Goal: Task Accomplishment & Management: Manage account settings

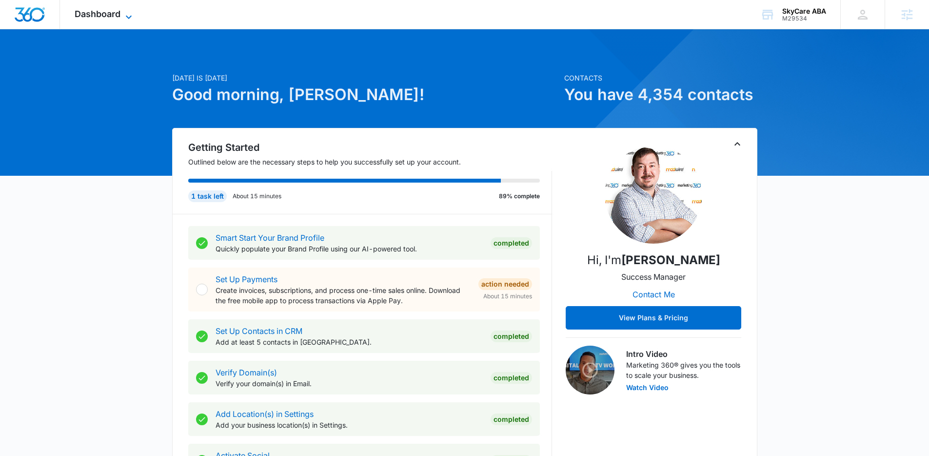
click at [118, 10] on span "Dashboard" at bounding box center [98, 14] width 46 height 10
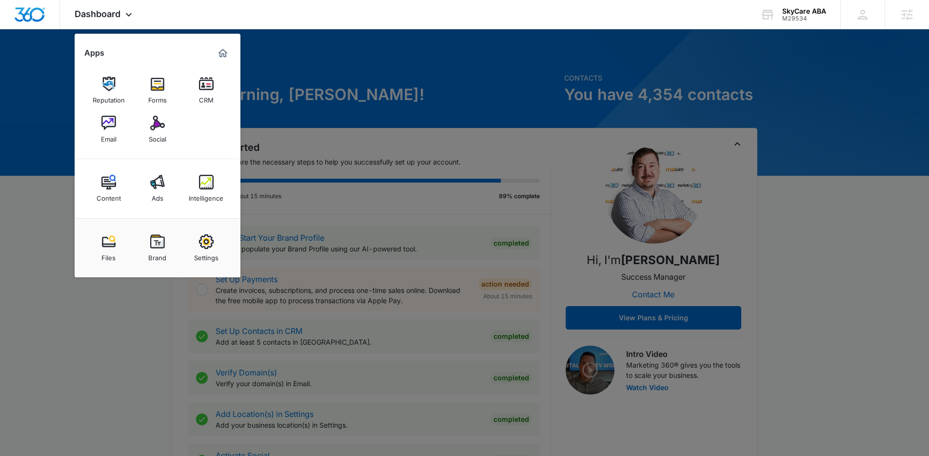
drag, startPoint x: 211, startPoint y: 188, endPoint x: 205, endPoint y: 189, distance: 5.9
click at [211, 187] on img at bounding box center [206, 182] width 15 height 15
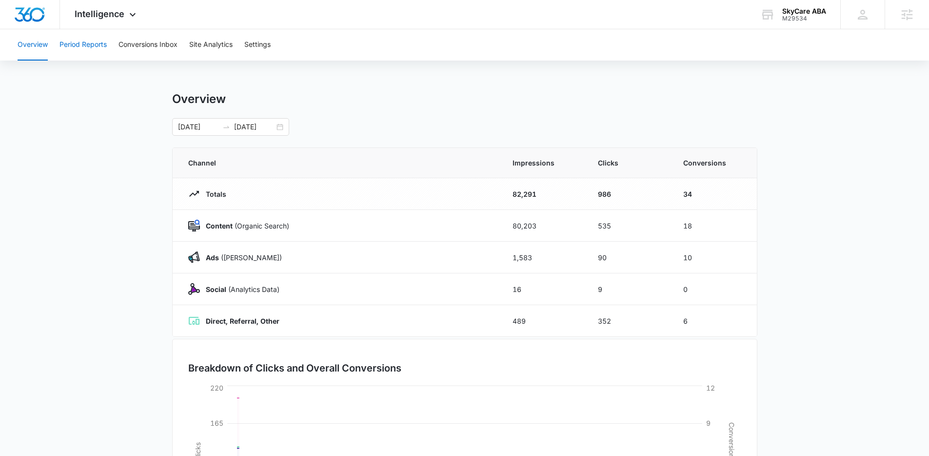
click at [100, 42] on button "Period Reports" at bounding box center [83, 44] width 47 height 31
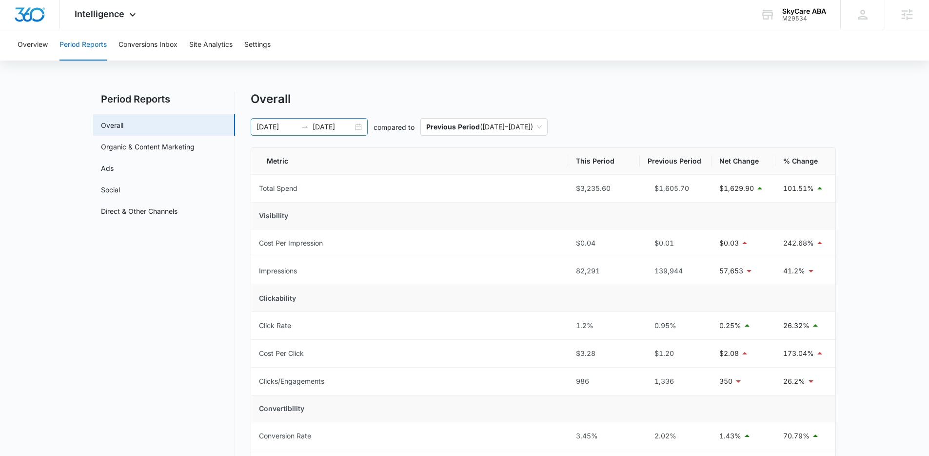
click at [333, 131] on input "08/12/2025" at bounding box center [333, 126] width 40 height 11
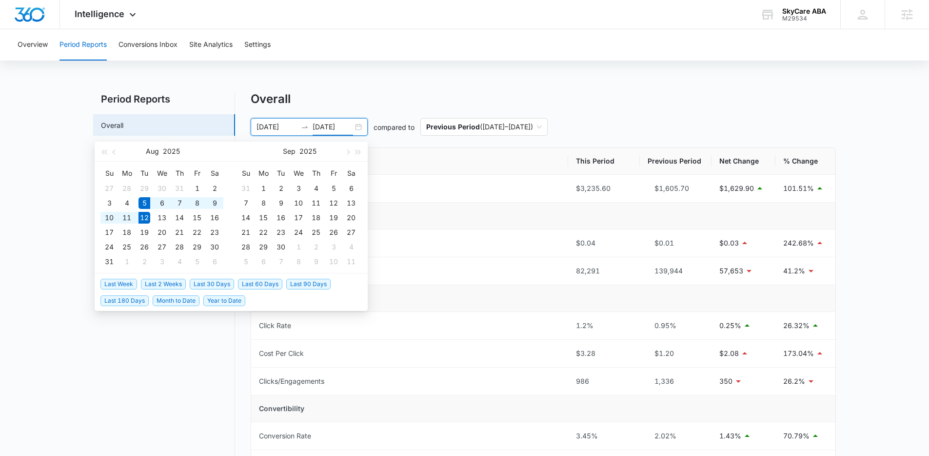
type input "08/12/2025"
click at [208, 286] on span "Last 30 Days" at bounding box center [212, 284] width 44 height 11
type input "07/12/2025"
type input "08/11/2025"
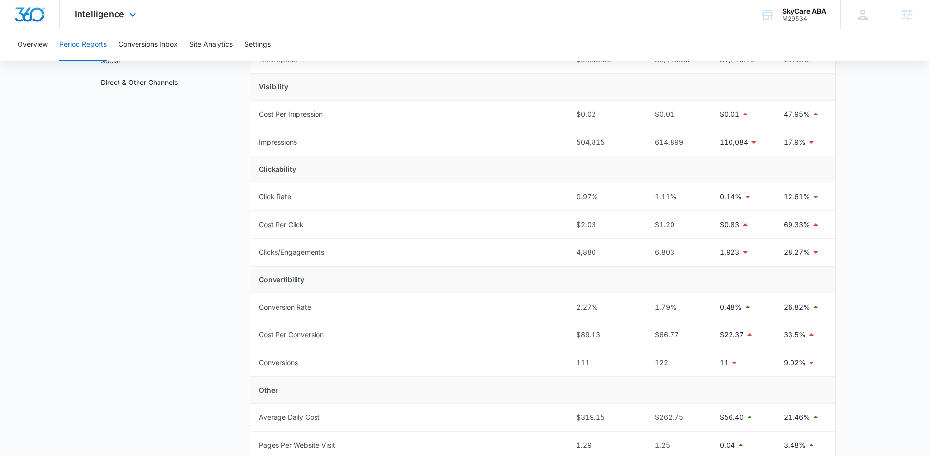
scroll to position [31, 0]
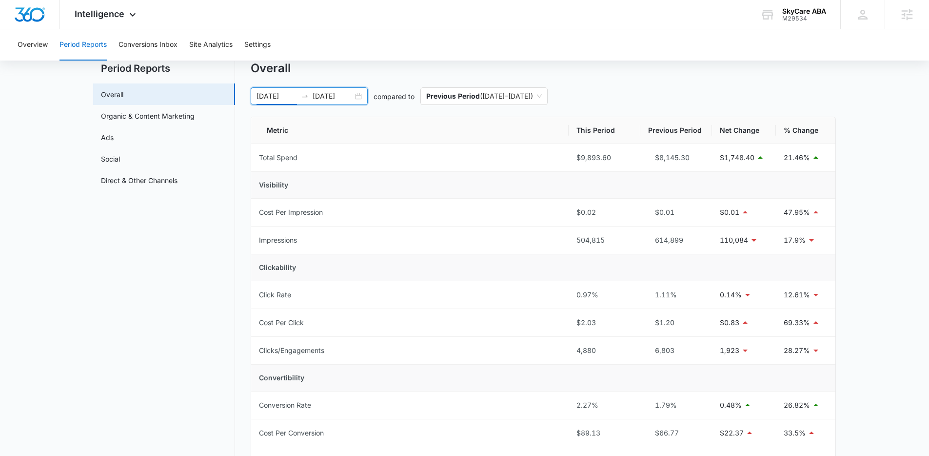
click at [291, 91] on input "07/12/2025" at bounding box center [277, 96] width 40 height 11
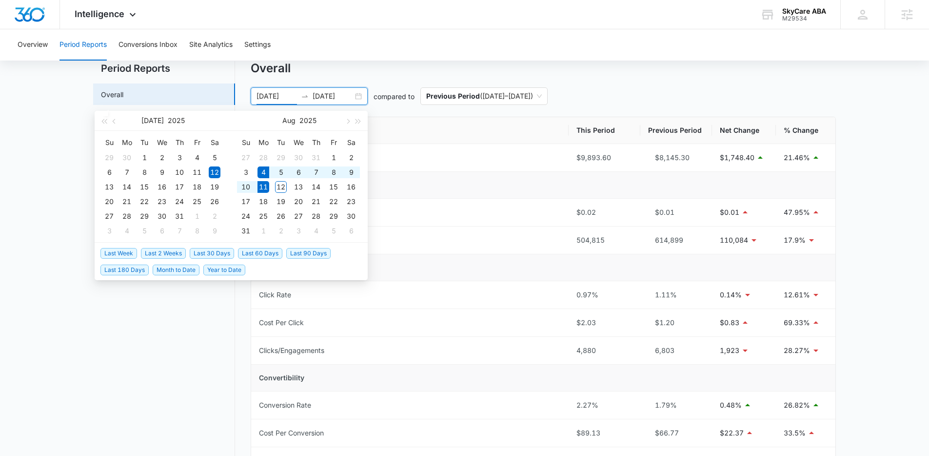
click at [129, 255] on span "Last Week" at bounding box center [119, 253] width 37 height 11
type input "08/04/2025"
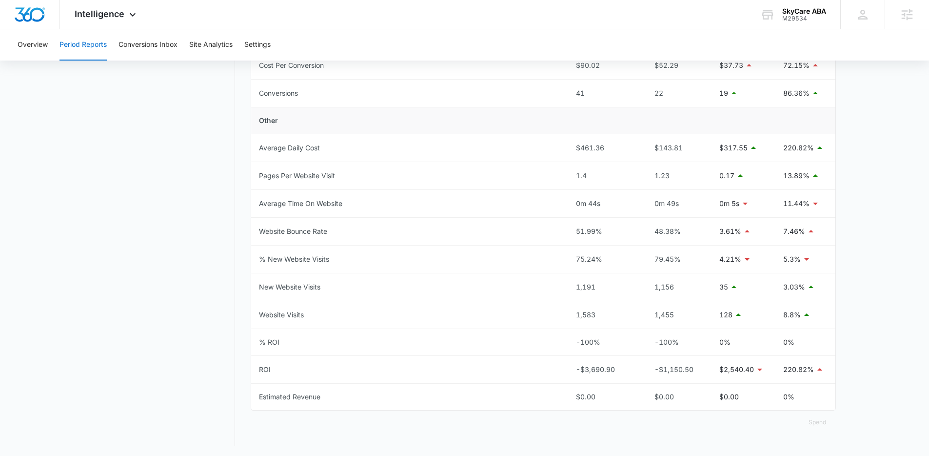
scroll to position [400, 0]
click at [164, 41] on button "Conversions Inbox" at bounding box center [148, 44] width 59 height 31
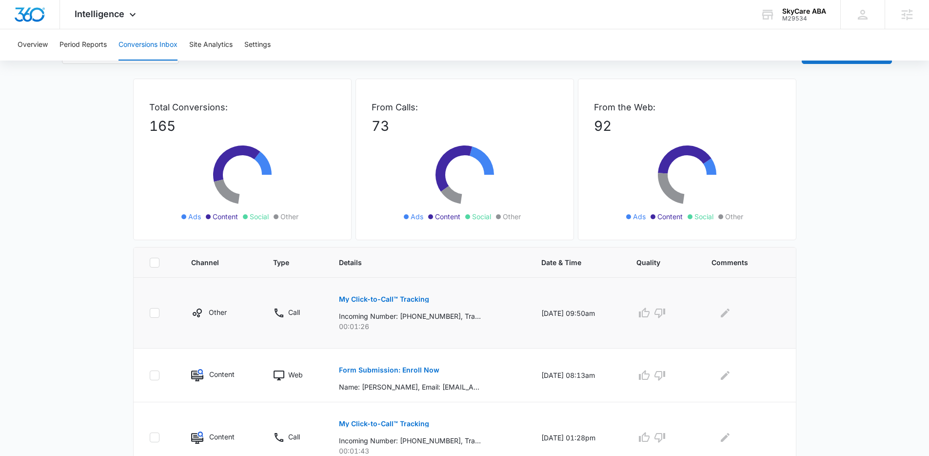
scroll to position [82, 0]
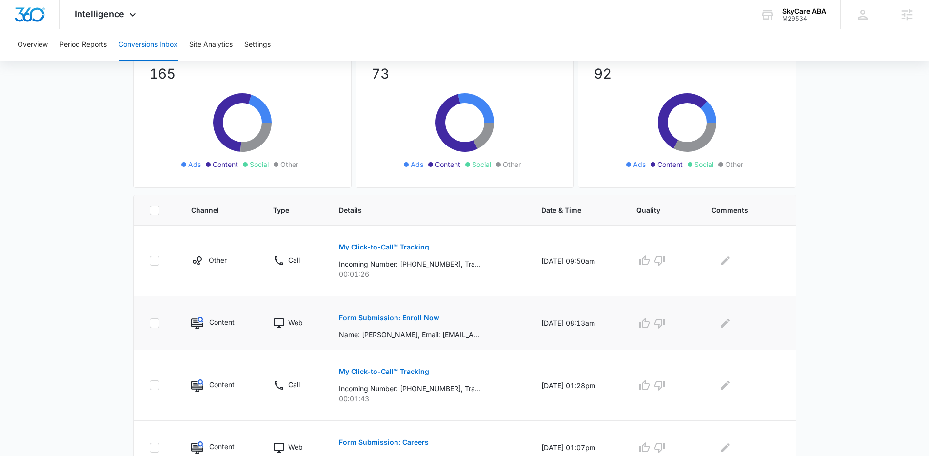
click at [372, 317] on p "Form Submission: Enroll Now" at bounding box center [389, 317] width 101 height 7
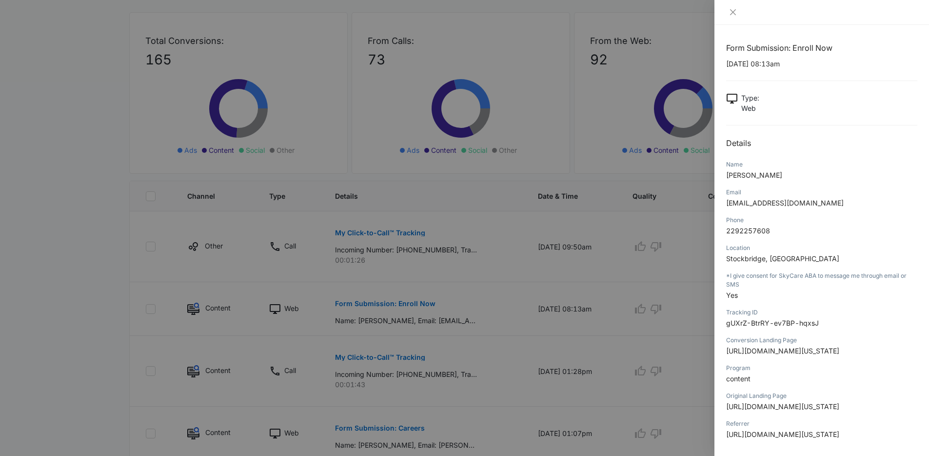
scroll to position [2, 0]
drag, startPoint x: 785, startPoint y: 261, endPoint x: 726, endPoint y: 258, distance: 59.6
click at [726, 258] on p "Stockbridge, Ga" at bounding box center [821, 256] width 191 height 10
copy span "Stockbridge, Ga"
click at [622, 328] on div at bounding box center [464, 228] width 929 height 456
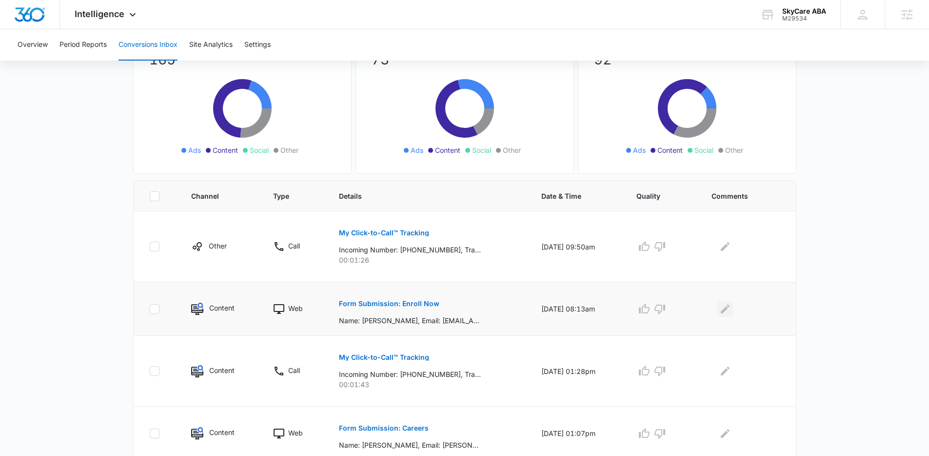
click at [727, 307] on icon "Edit Comments" at bounding box center [726, 309] width 12 height 12
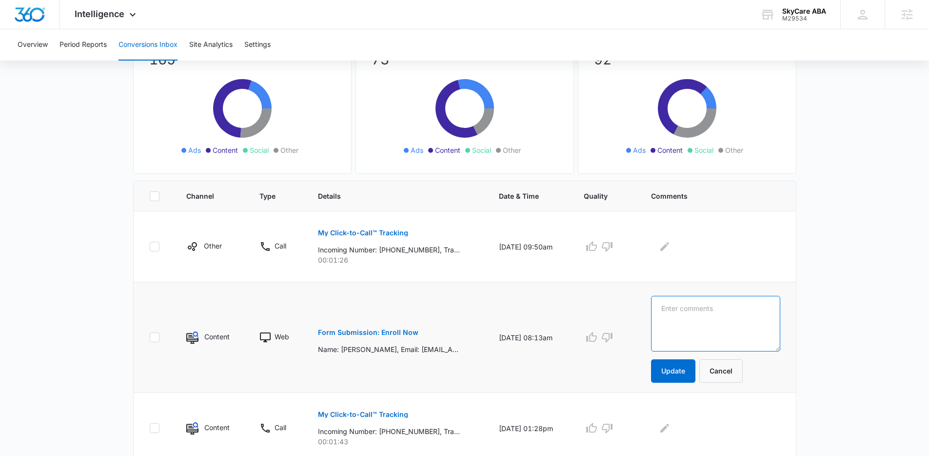
click at [728, 307] on textarea at bounding box center [715, 324] width 129 height 56
paste textarea "Stockbridge, Ga"
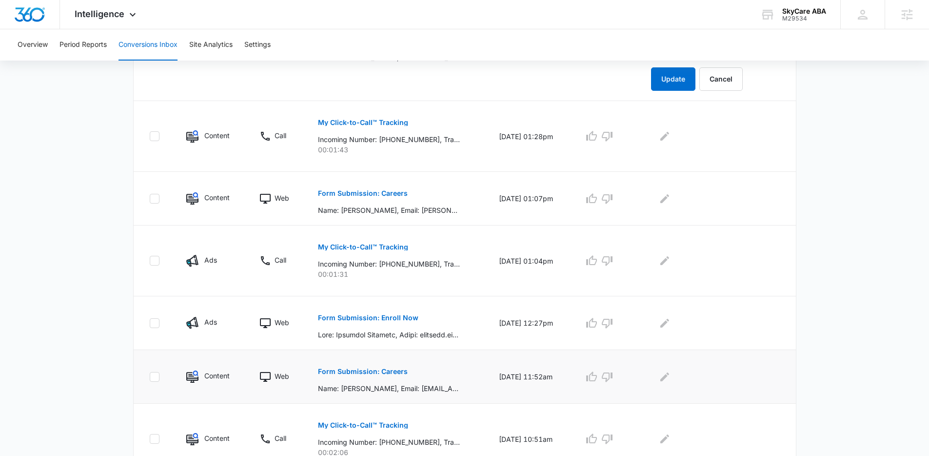
scroll to position [428, 0]
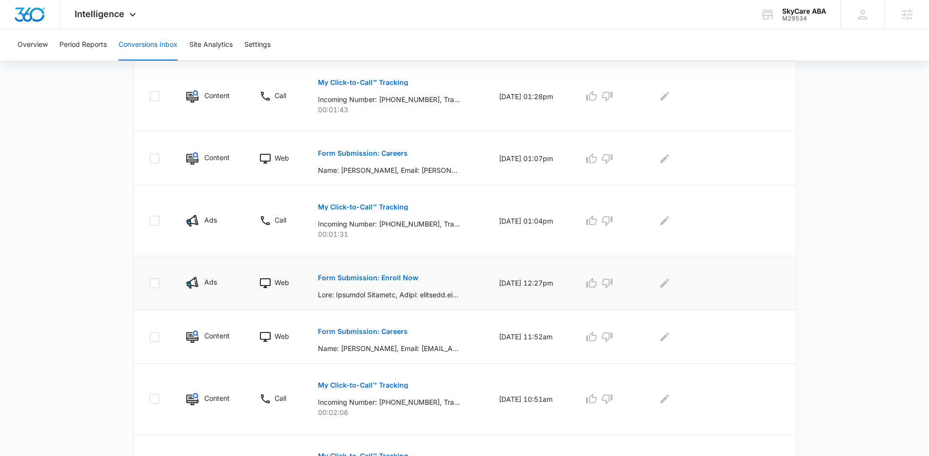
type textarea "Stockbridge, Ga"
click at [382, 277] on p "Form Submission: Enroll Now" at bounding box center [368, 277] width 101 height 7
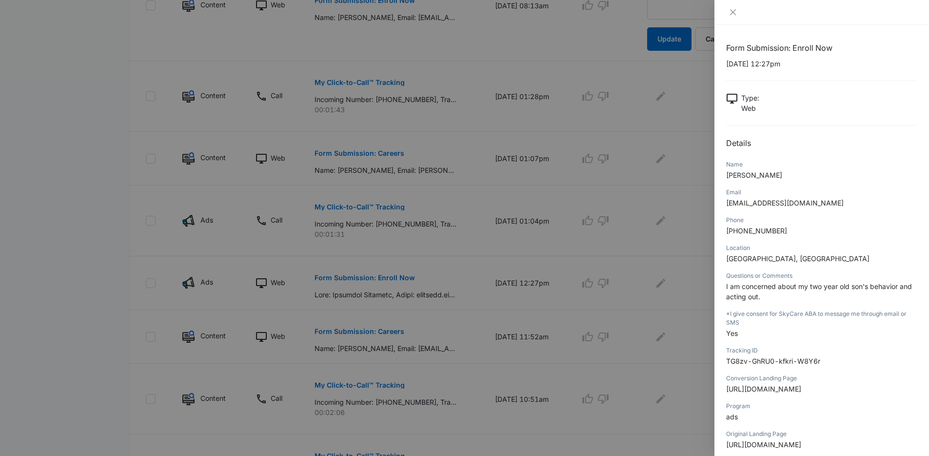
click at [551, 284] on div at bounding box center [464, 228] width 929 height 456
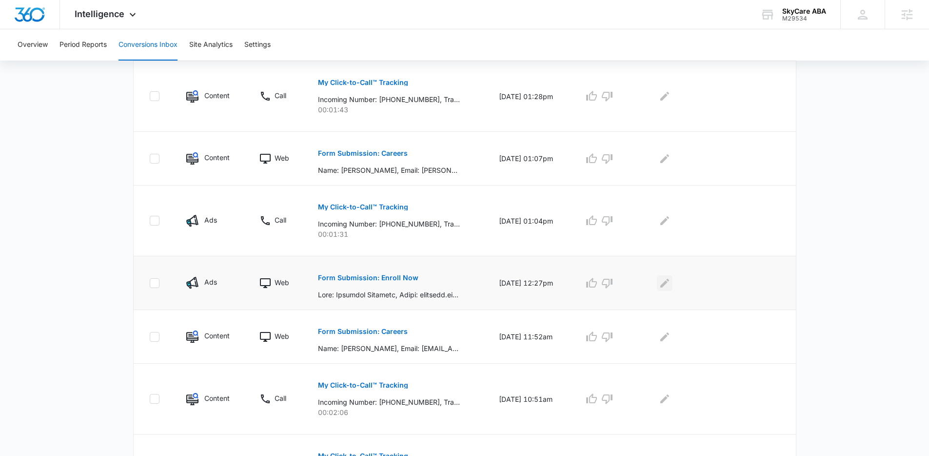
click at [671, 282] on icon "Edit Comments" at bounding box center [665, 283] width 12 height 12
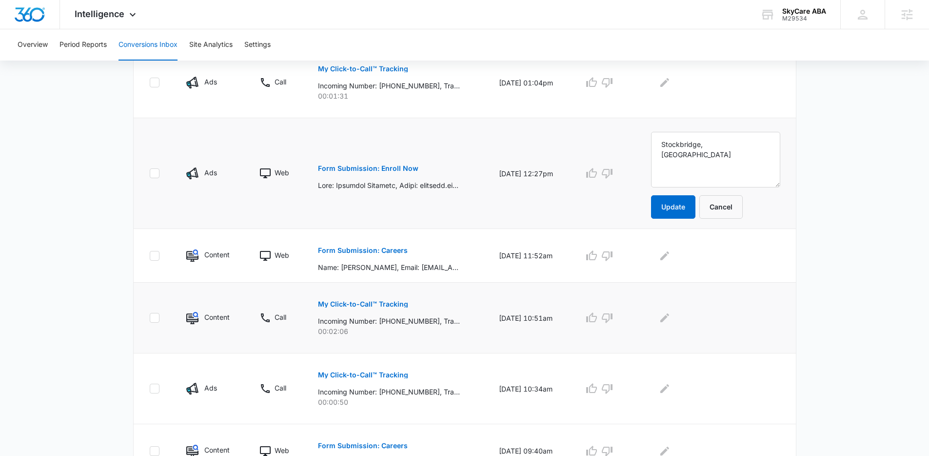
scroll to position [618, 0]
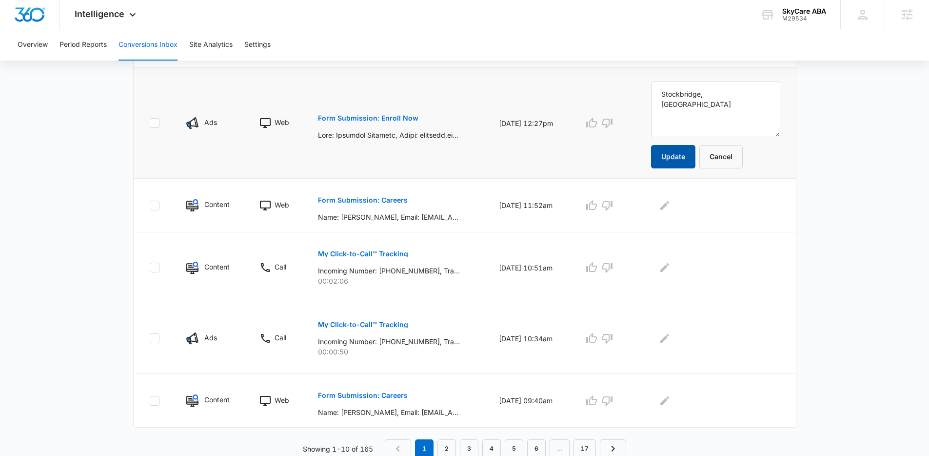
type textarea "Stockbridge, Ga"
click at [692, 160] on button "Update" at bounding box center [673, 156] width 44 height 23
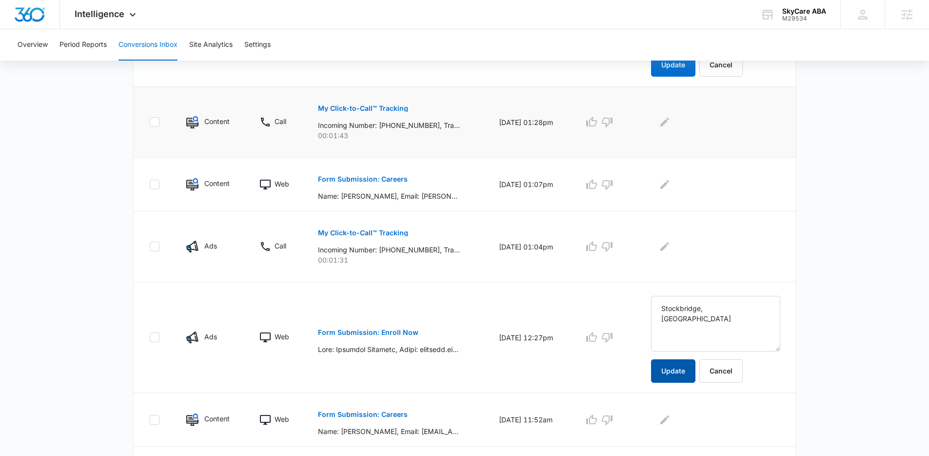
scroll to position [347, 0]
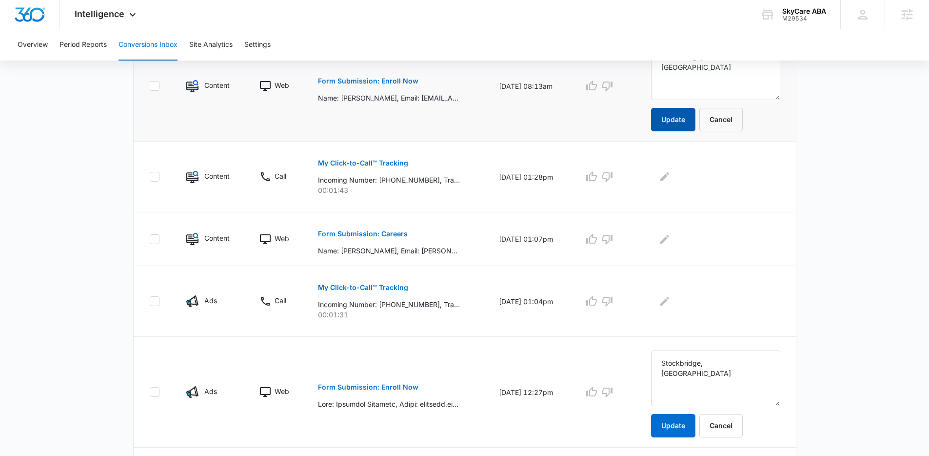
click at [684, 119] on button "Update" at bounding box center [673, 119] width 44 height 23
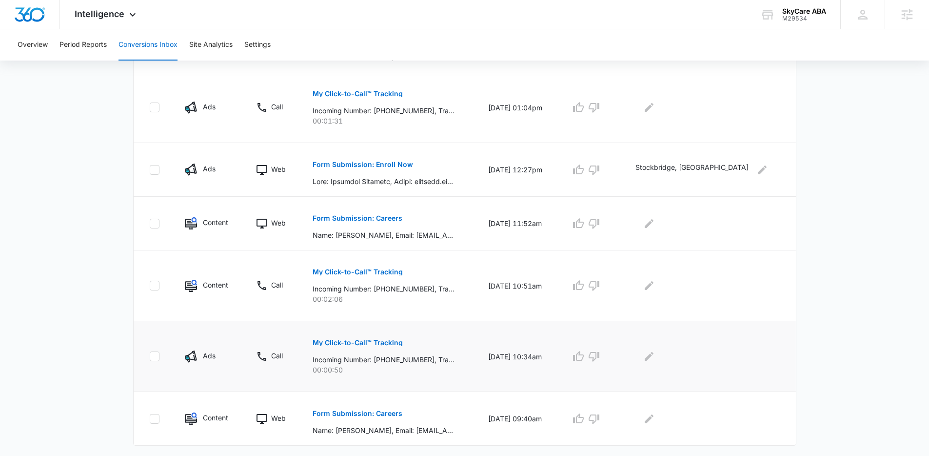
scroll to position [504, 0]
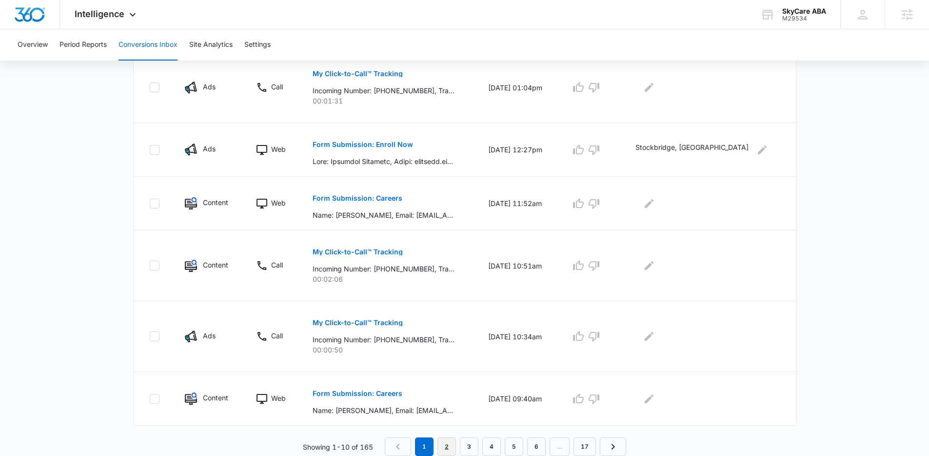
click at [450, 444] on link "2" at bounding box center [447, 446] width 19 height 19
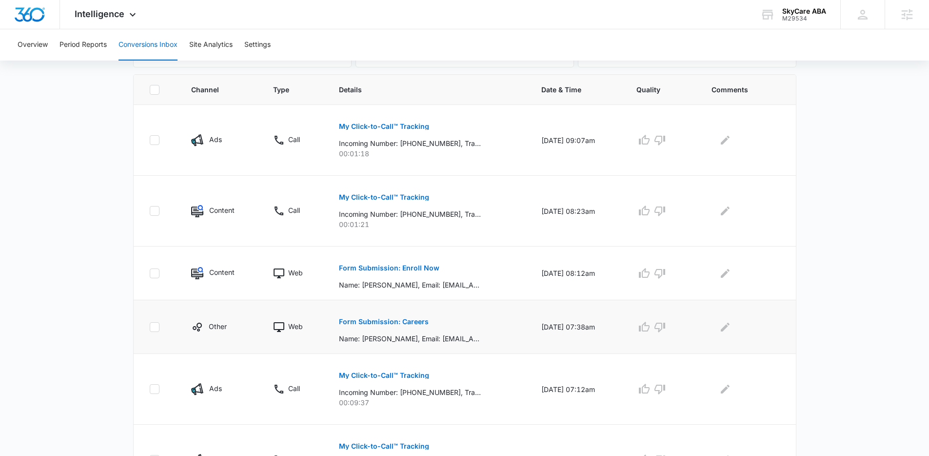
scroll to position [204, 0]
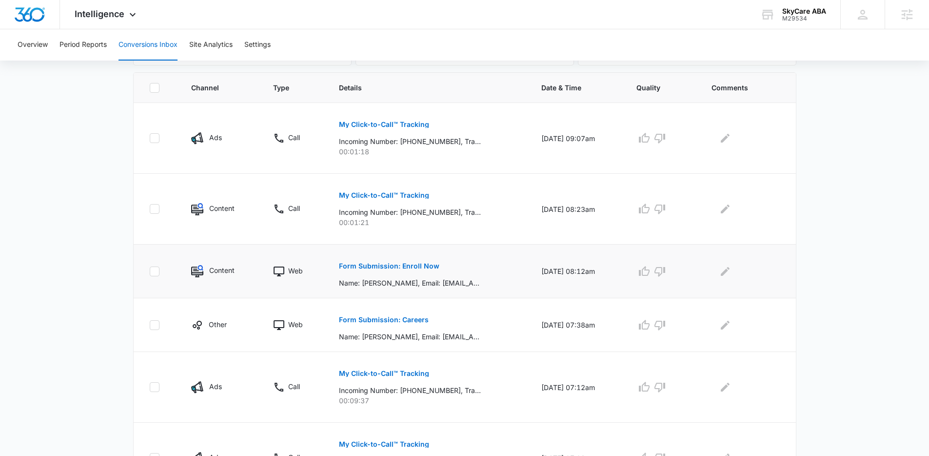
click at [374, 266] on p "Form Submission: Enroll Now" at bounding box center [389, 265] width 101 height 7
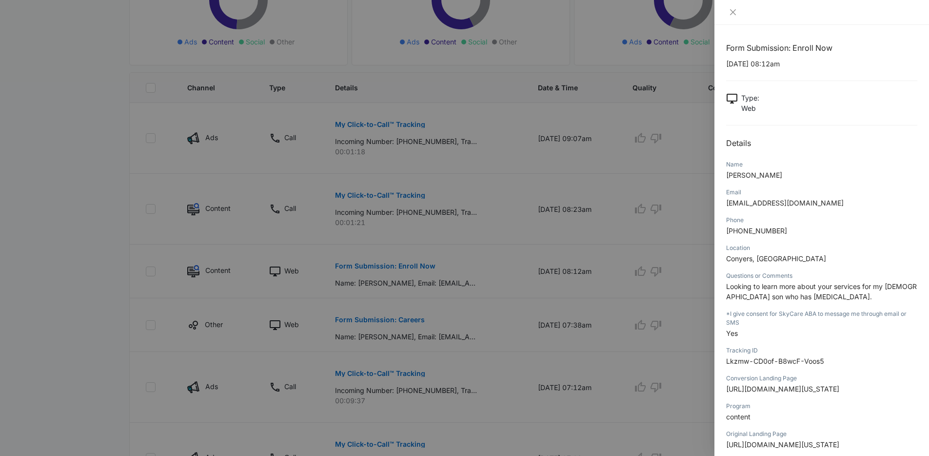
click at [754, 258] on span "Conyers, GA" at bounding box center [776, 258] width 100 height 8
copy span "Conyers, GA"
click at [604, 292] on div at bounding box center [464, 228] width 929 height 456
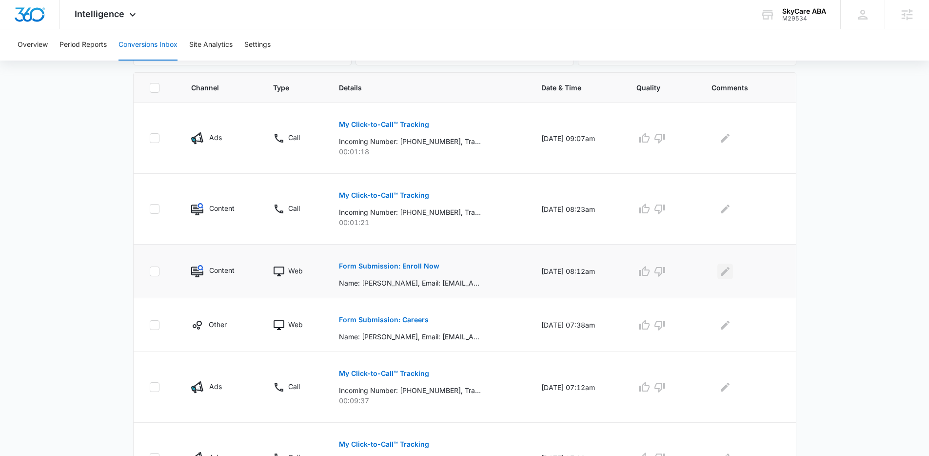
click at [730, 277] on icon "Edit Comments" at bounding box center [726, 271] width 12 height 12
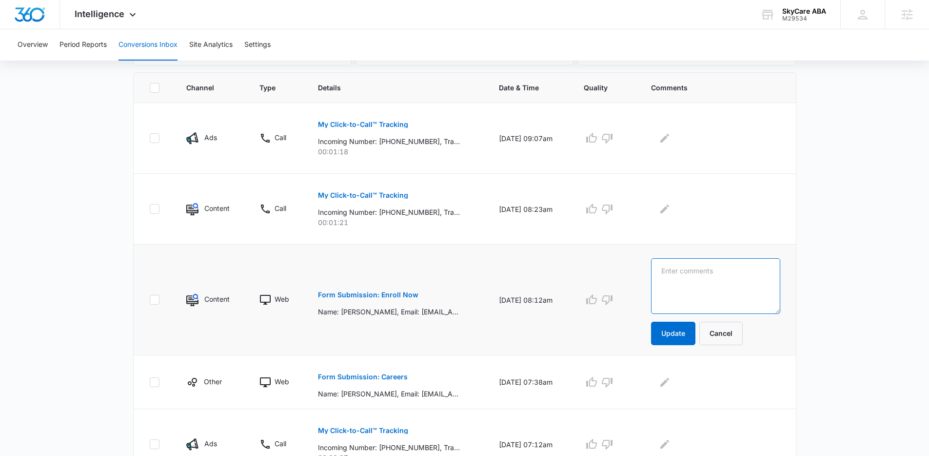
click at [730, 277] on textarea at bounding box center [715, 286] width 129 height 56
paste textarea "Conyers, GA"
type textarea "Conyers, GA"
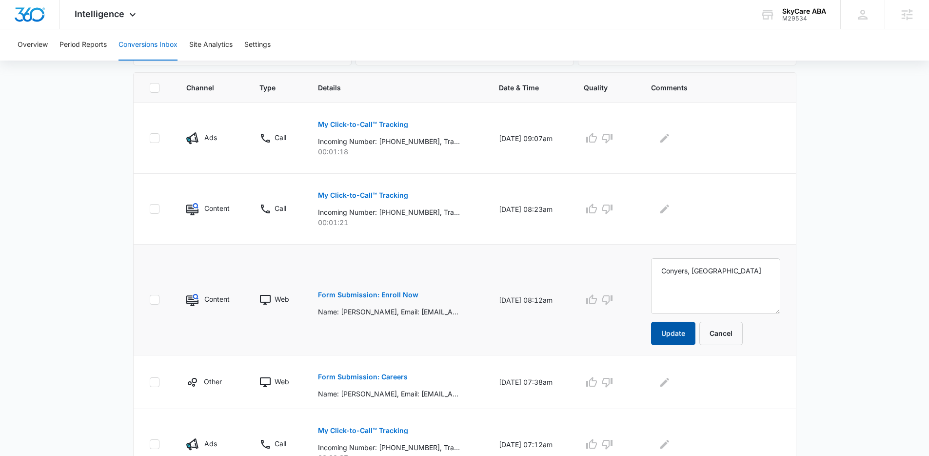
click at [696, 330] on button "Update" at bounding box center [673, 333] width 44 height 23
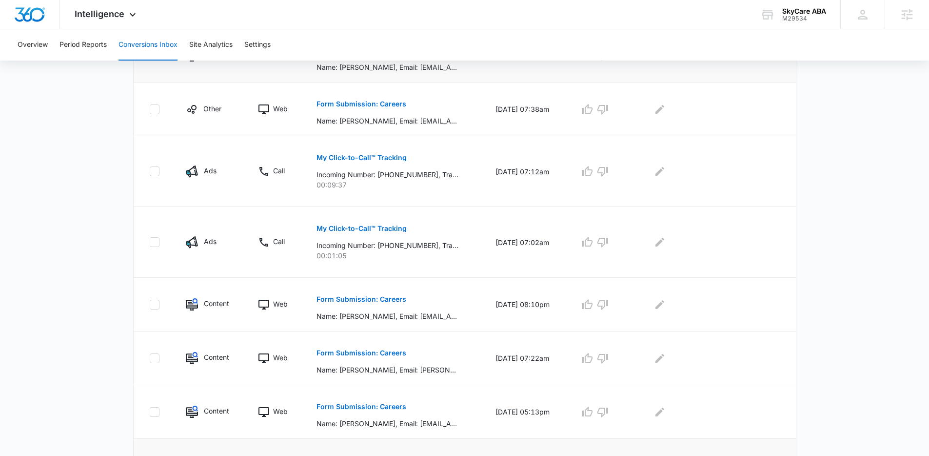
scroll to position [487, 0]
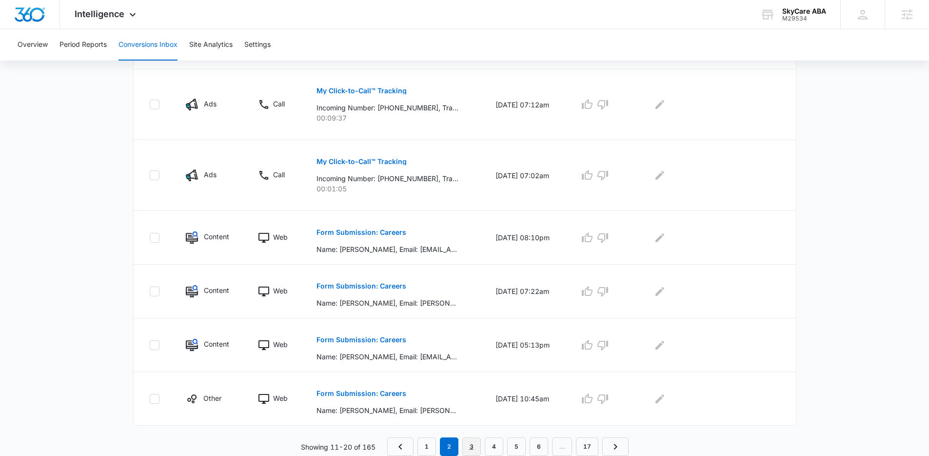
click at [469, 445] on link "3" at bounding box center [472, 446] width 19 height 19
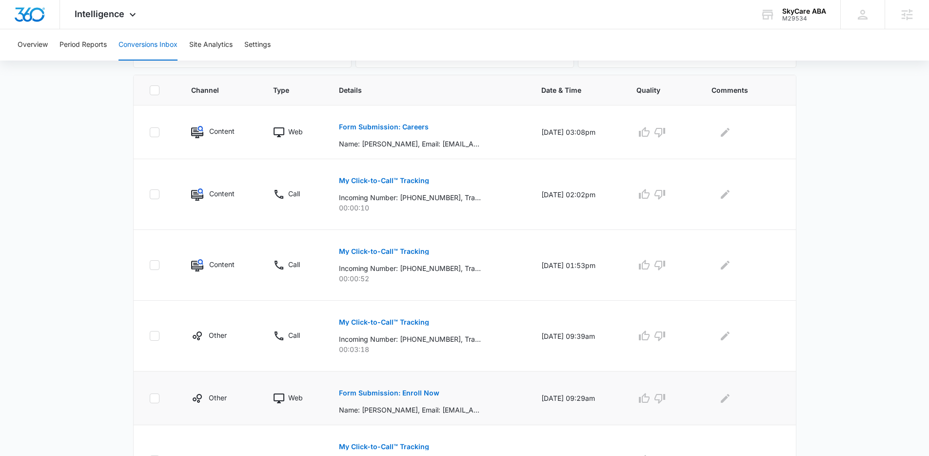
scroll to position [408, 0]
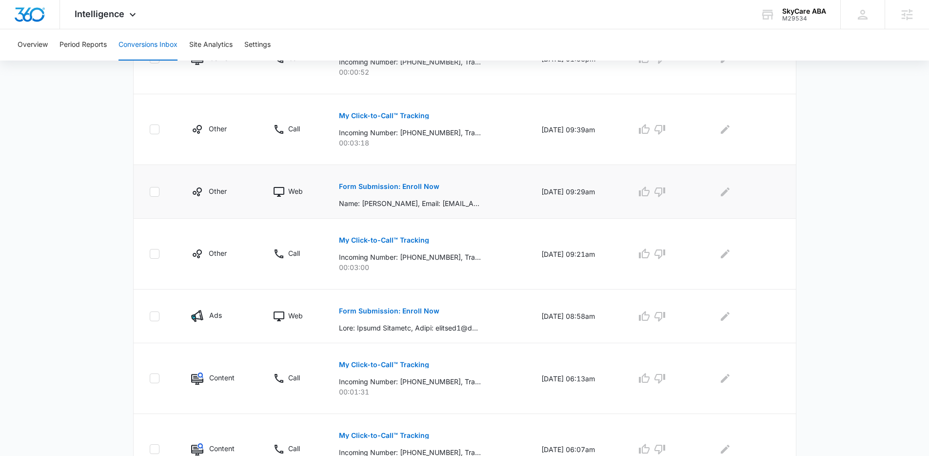
click at [386, 180] on button "Form Submission: Enroll Now" at bounding box center [389, 186] width 101 height 23
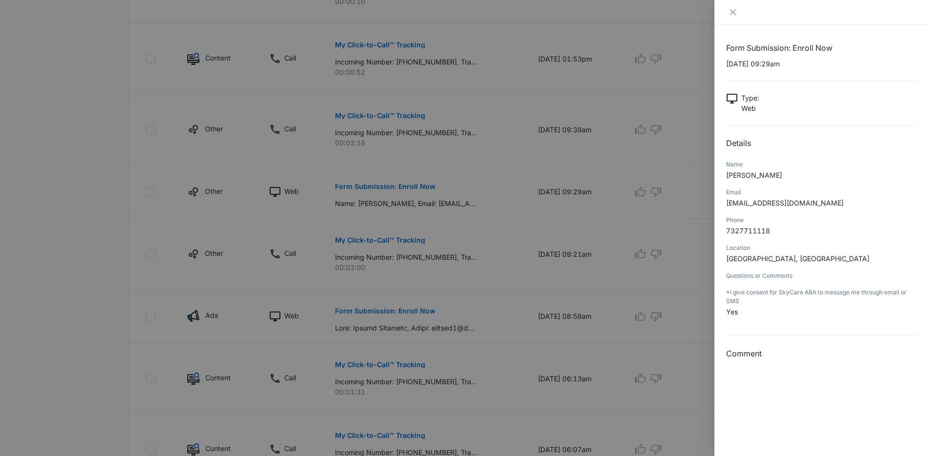
click at [757, 257] on span "Asbury park, nj" at bounding box center [797, 258] width 143 height 8
copy span "Asbury park, nj"
click at [603, 290] on div at bounding box center [464, 228] width 929 height 456
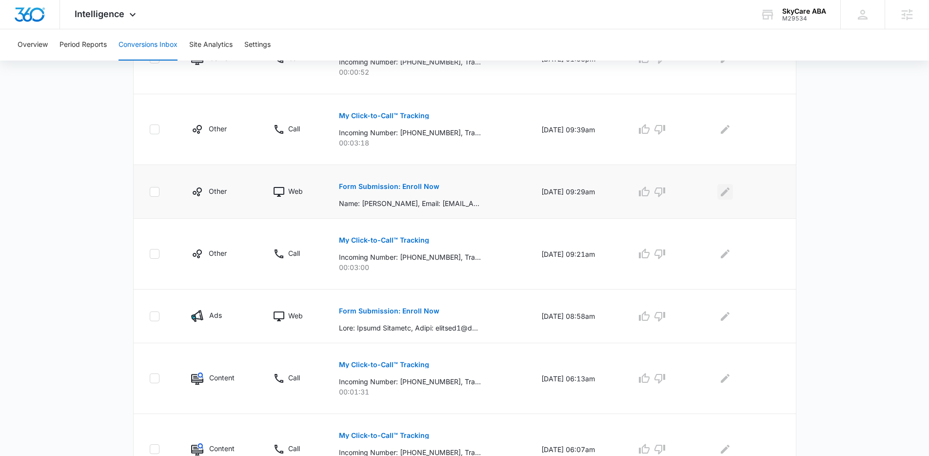
click at [733, 191] on button "Edit Comments" at bounding box center [726, 192] width 16 height 16
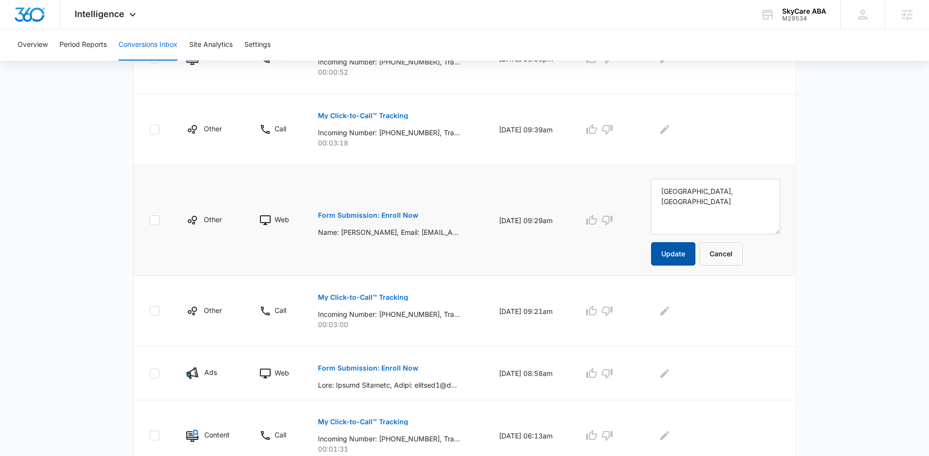
type textarea "Asbury park, nj"
click at [695, 249] on button "Update" at bounding box center [673, 253] width 44 height 23
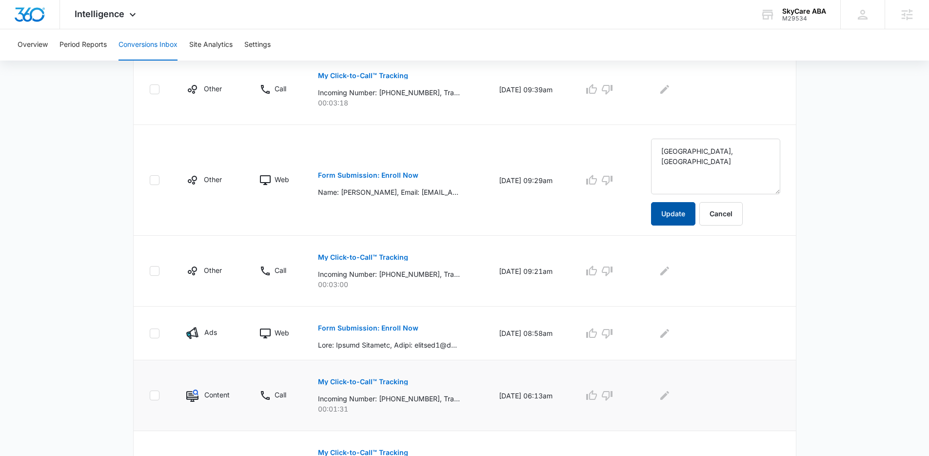
scroll to position [498, 0]
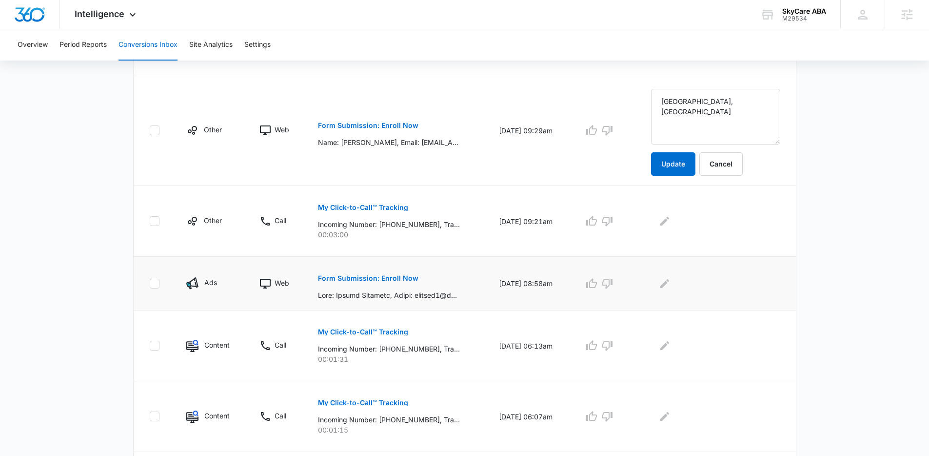
click at [395, 277] on p "Form Submission: Enroll Now" at bounding box center [368, 278] width 101 height 7
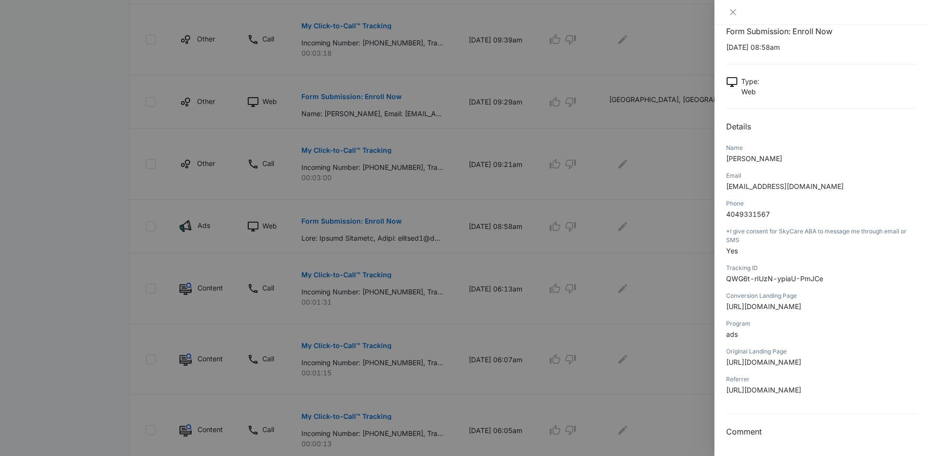
scroll to position [268, 0]
click at [645, 310] on div at bounding box center [464, 228] width 929 height 456
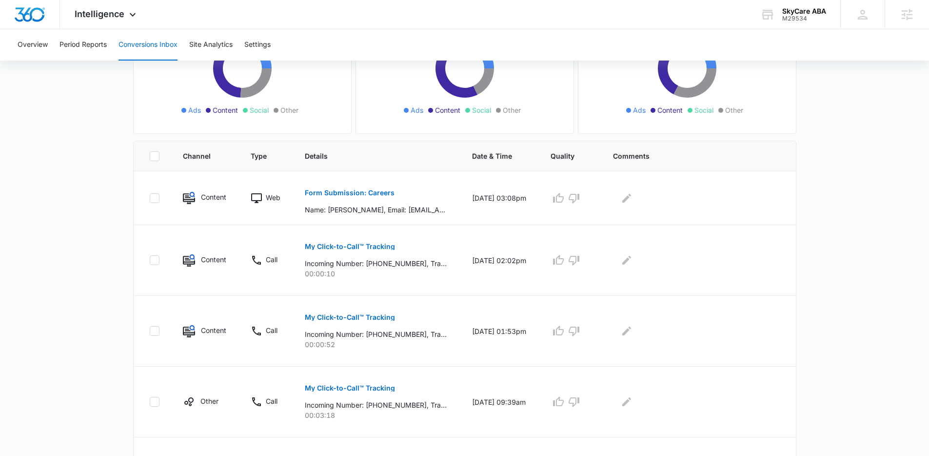
scroll to position [2, 0]
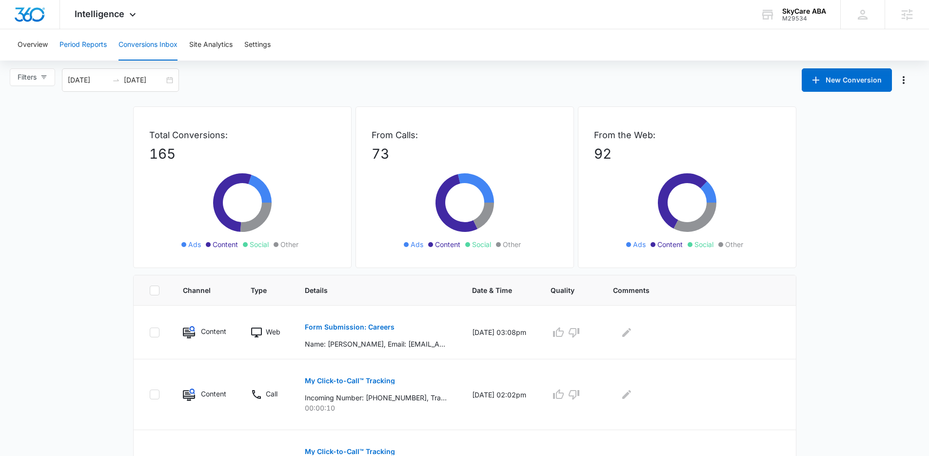
click at [93, 50] on button "Period Reports" at bounding box center [83, 44] width 47 height 31
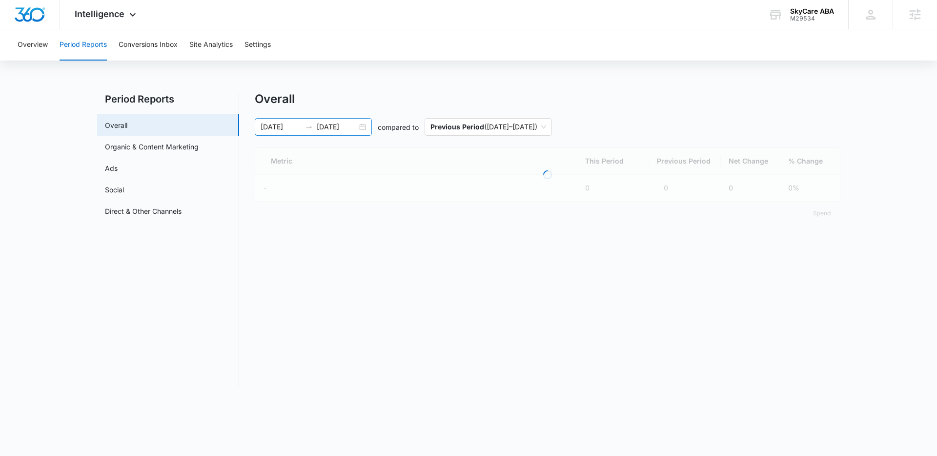
drag, startPoint x: 274, startPoint y: 124, endPoint x: 277, endPoint y: 132, distance: 7.9
click at [274, 124] on input "08/04/2025" at bounding box center [281, 126] width 40 height 11
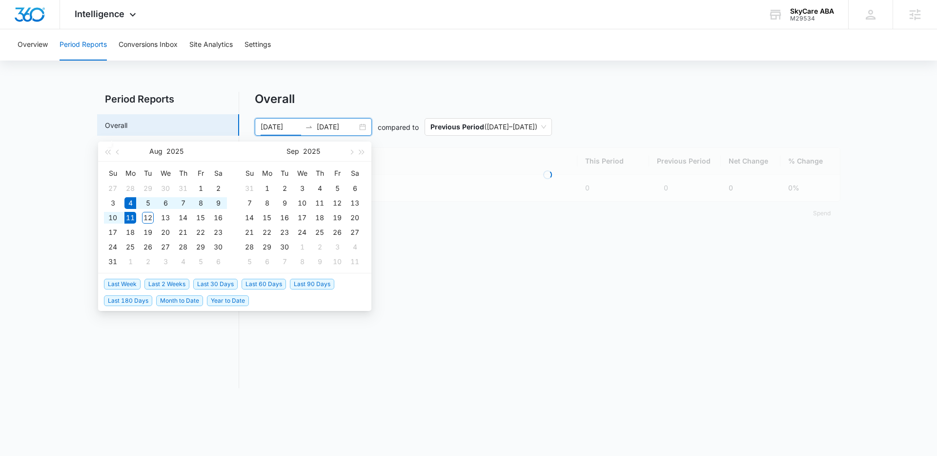
type input "08/04/2025"
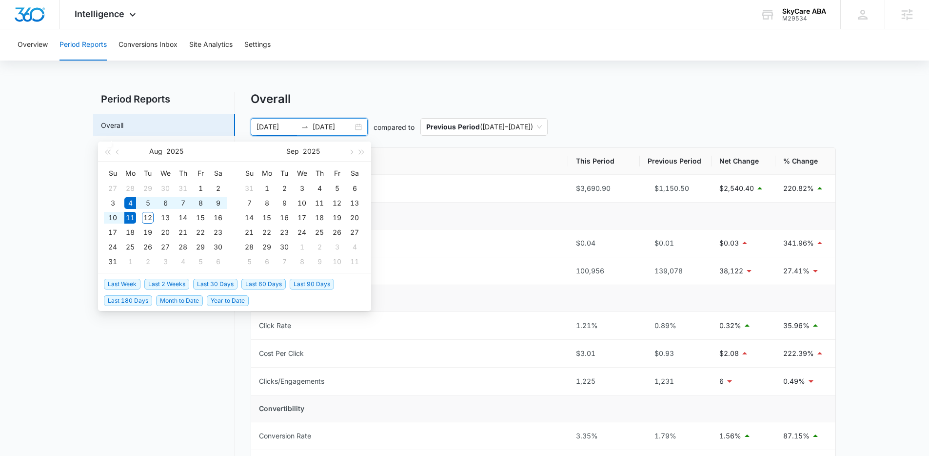
click at [126, 283] on span "Last Week" at bounding box center [122, 284] width 37 height 11
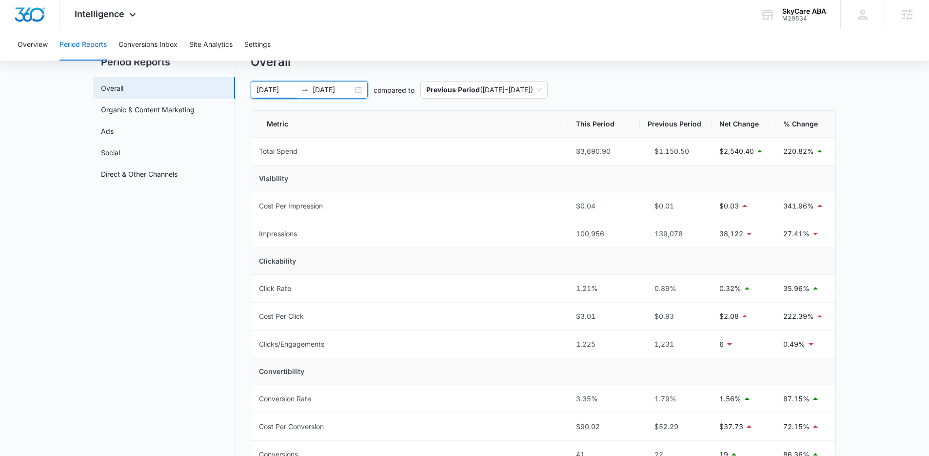
scroll to position [400, 0]
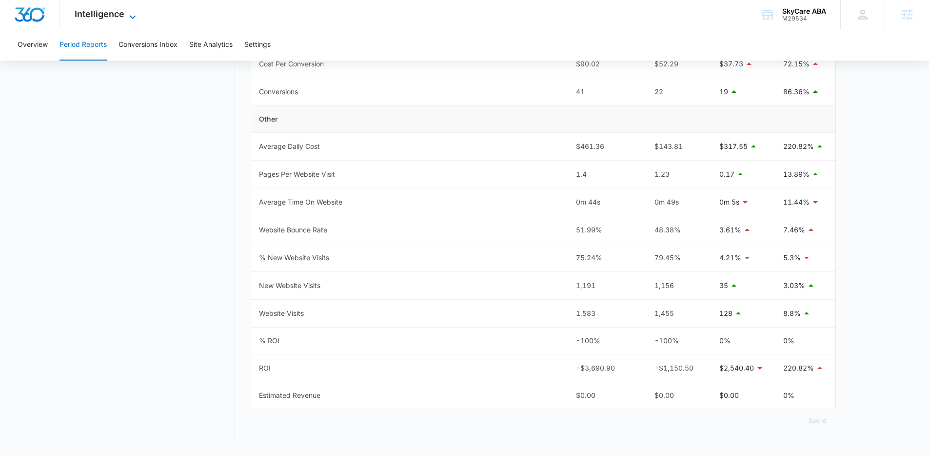
click at [109, 19] on span "Intelligence" at bounding box center [100, 14] width 50 height 10
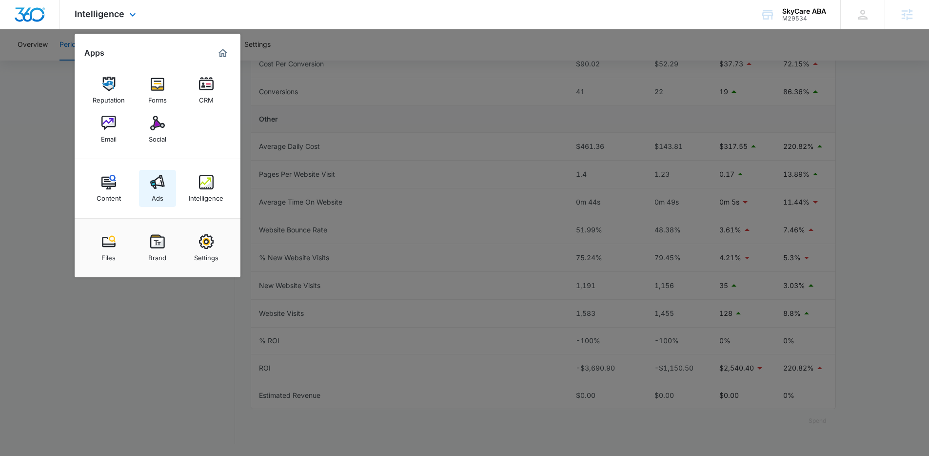
drag, startPoint x: 159, startPoint y: 175, endPoint x: 125, endPoint y: 183, distance: 34.2
drag, startPoint x: 111, startPoint y: 186, endPoint x: 118, endPoint y: 183, distance: 7.4
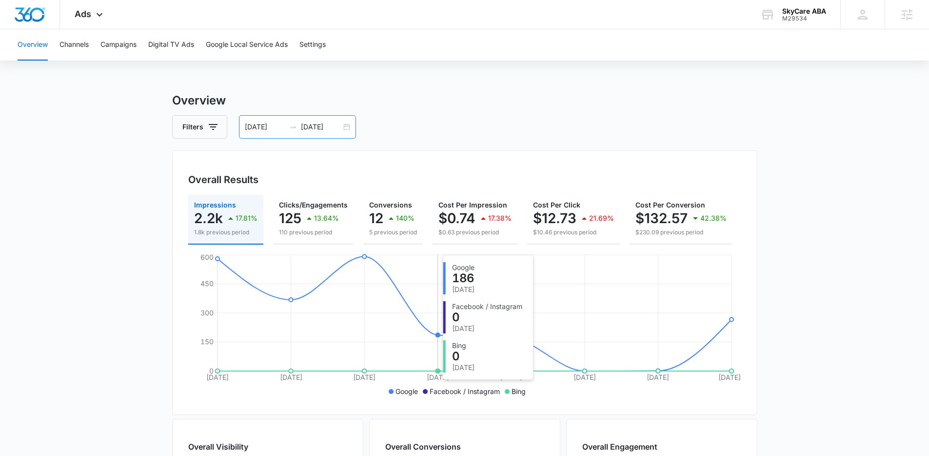
click at [296, 119] on div "[DATE] [DATE]" at bounding box center [297, 126] width 117 height 23
click at [294, 125] on icon "swap-right" at bounding box center [293, 127] width 8 height 8
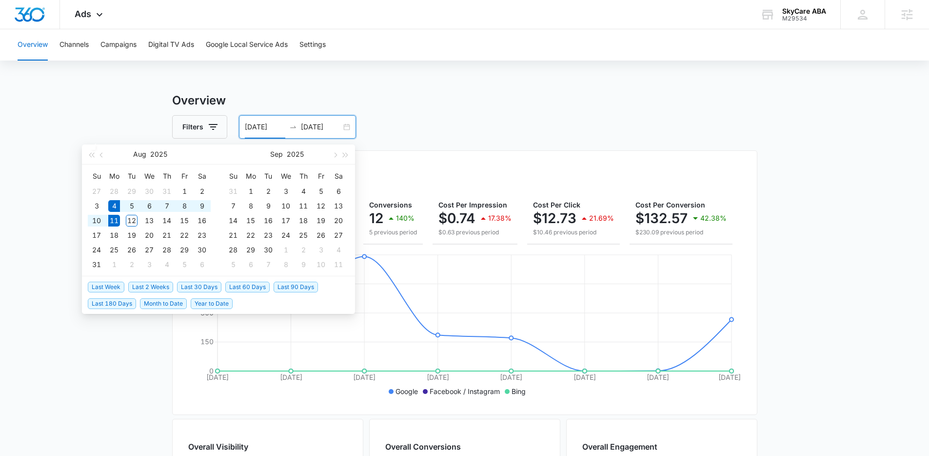
click at [105, 286] on span "Last Week" at bounding box center [106, 287] width 37 height 11
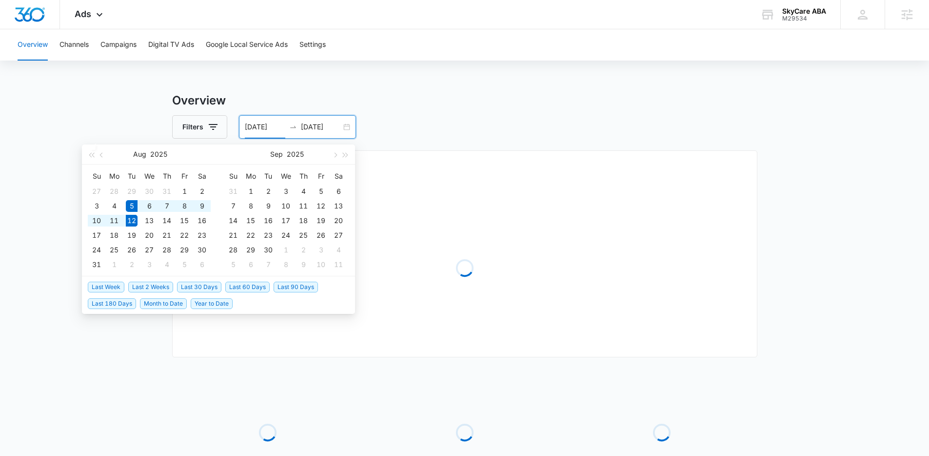
type input "08/05/2025"
type input "08/12/2025"
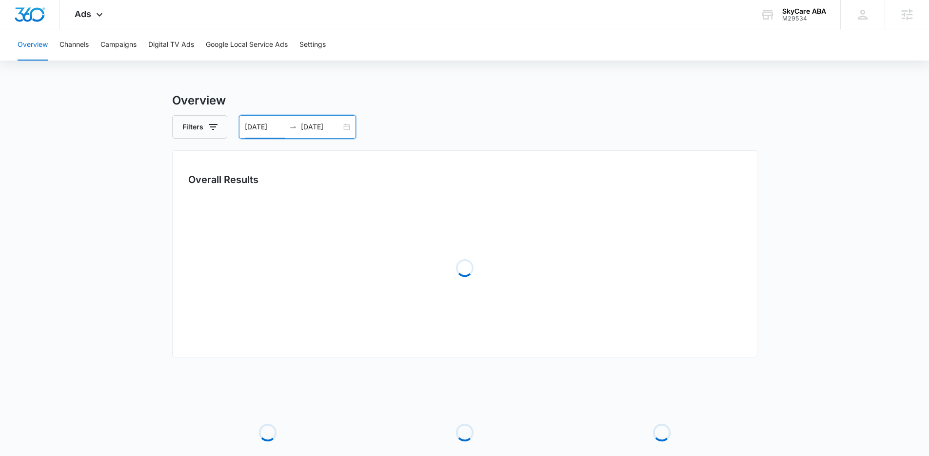
click at [261, 86] on div "Overview Channels Campaigns Digital TV Ads Google Local Service Ads Settings Ov…" at bounding box center [464, 284] width 929 height 511
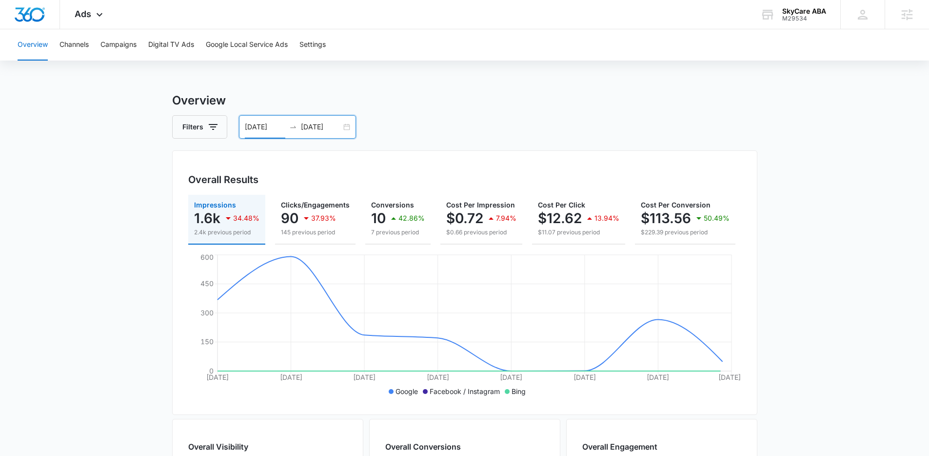
click at [251, 122] on input "08/05/2025" at bounding box center [265, 126] width 40 height 11
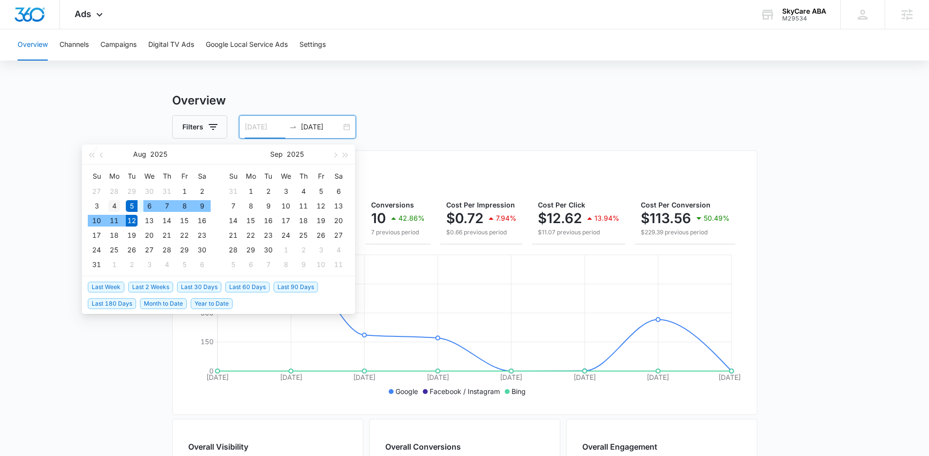
type input "08/04/2025"
click at [120, 208] on div "4" at bounding box center [114, 206] width 12 height 12
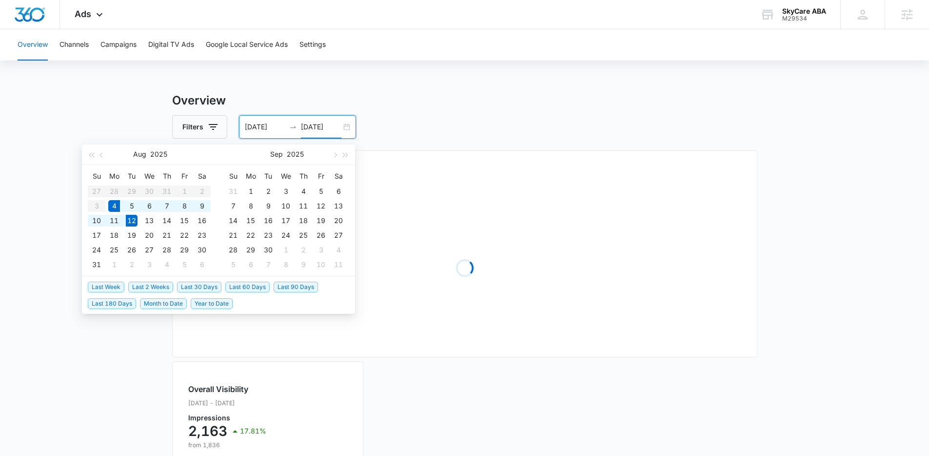
click at [324, 80] on div "Overview Channels Campaigns Digital TV Ads Google Local Service Ads Settings Ov…" at bounding box center [464, 381] width 929 height 705
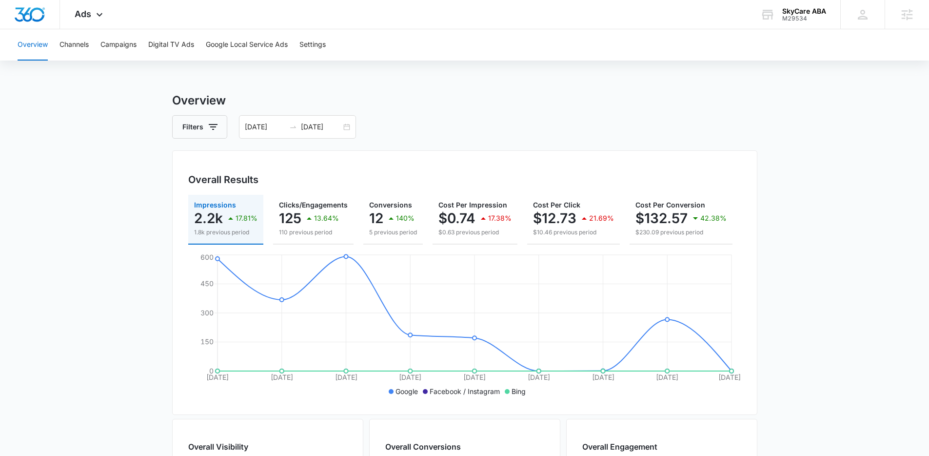
click at [109, 282] on main "Overview Filters 08/04/2025 08/12/2025 Overall Results Impressions 2.2k 17.81% …" at bounding box center [464, 442] width 929 height 701
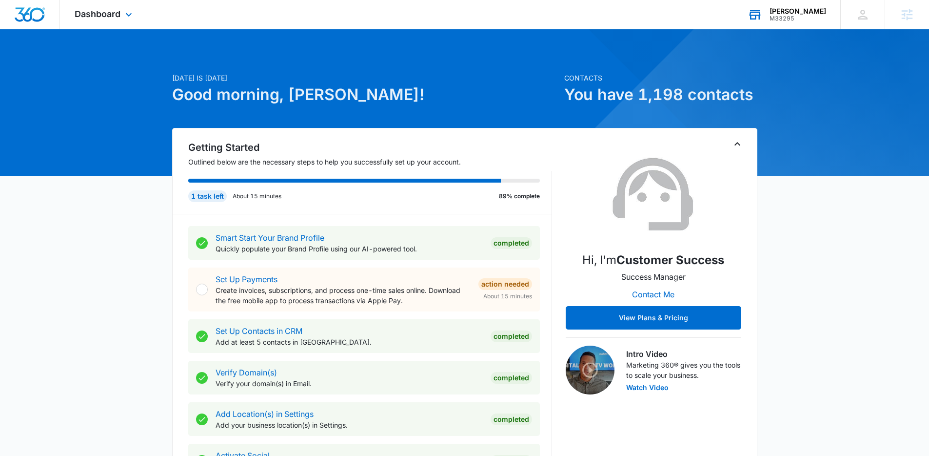
click at [780, 18] on div "M33295" at bounding box center [798, 18] width 57 height 7
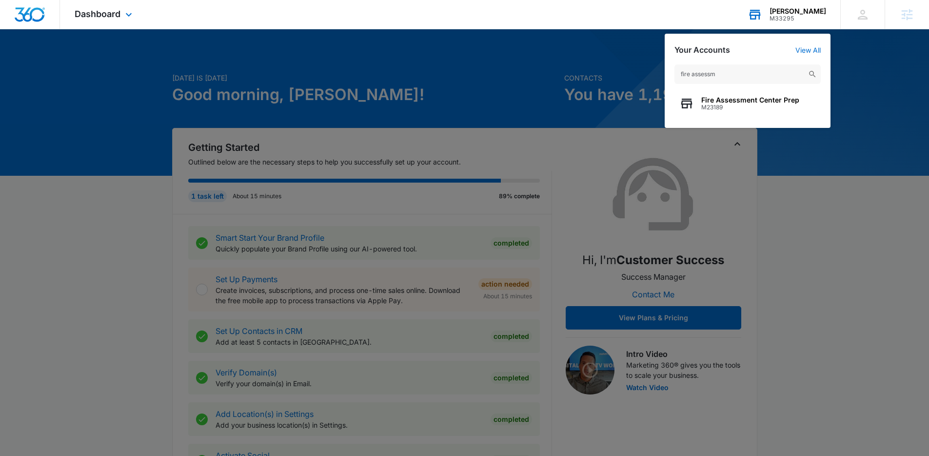
type input "fire assessm"
click at [757, 106] on span "M23189" at bounding box center [751, 107] width 98 height 7
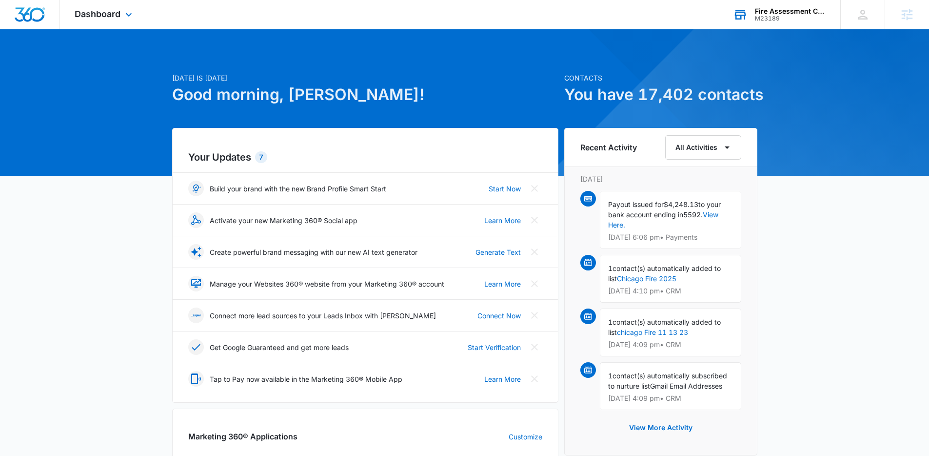
click at [100, 31] on div at bounding box center [464, 102] width 929 height 146
click at [104, 28] on div "Dashboard Apps Reputation Websites Forms CRM Email Social Shop Payments POS Con…" at bounding box center [104, 14] width 89 height 29
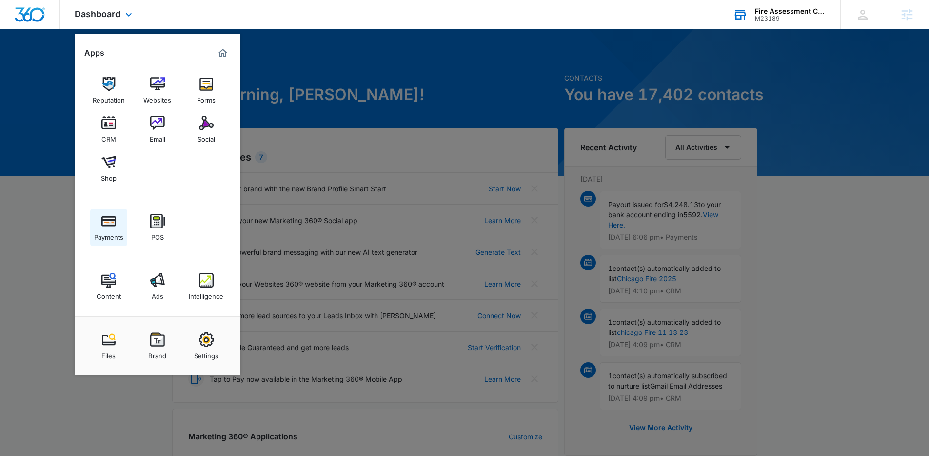
click at [107, 217] on img at bounding box center [108, 221] width 15 height 15
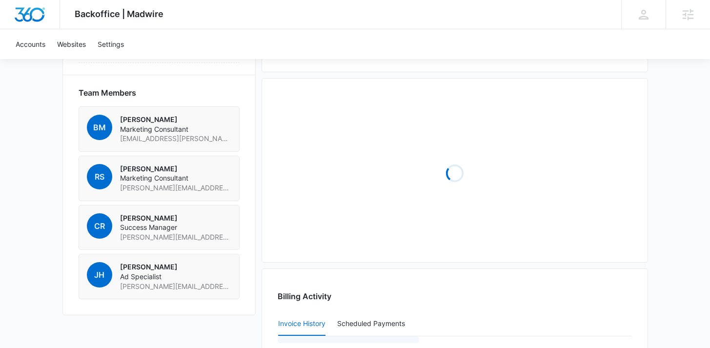
scroll to position [899, 0]
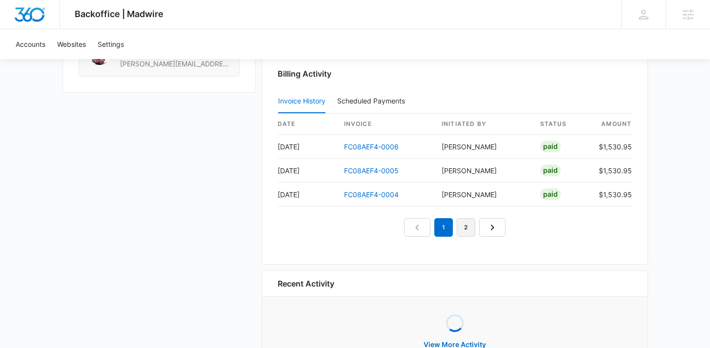
click at [468, 225] on link "2" at bounding box center [466, 227] width 19 height 19
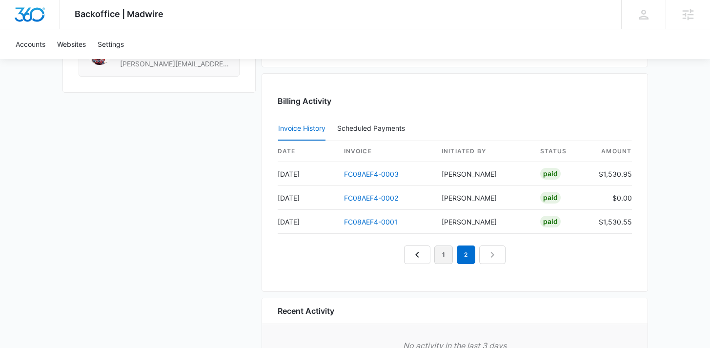
click at [443, 258] on link "1" at bounding box center [443, 254] width 19 height 19
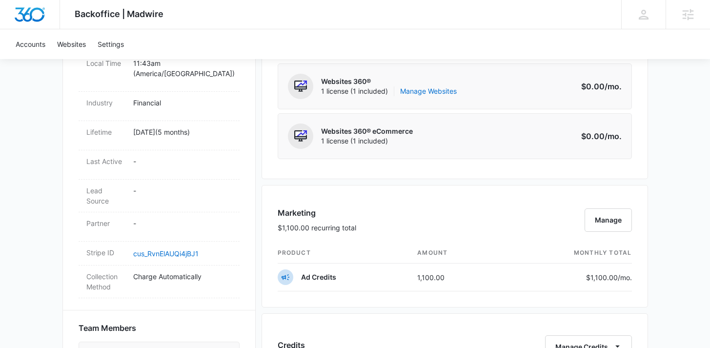
scroll to position [0, 0]
